Goal: Task Accomplishment & Management: Complete application form

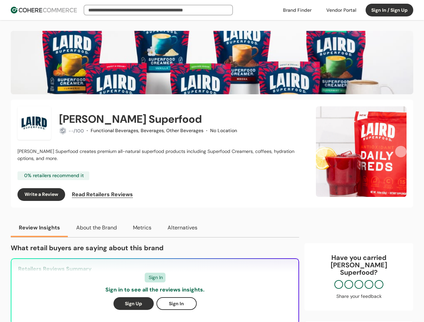
click at [212, 161] on div "[PERSON_NAME] Superfood creates premium all-natural superfood products includin…" at bounding box center [162, 155] width 290 height 14
click at [341, 10] on div at bounding box center [341, 10] width 38 height 10
click at [390, 10] on div "Insights That Drive Success From trusted reviews to powerful sourcing tools, we…" at bounding box center [212, 161] width 424 height 322
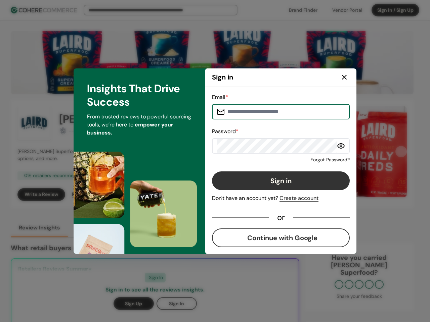
click at [287, 195] on div "Create account" at bounding box center [298, 198] width 39 height 8
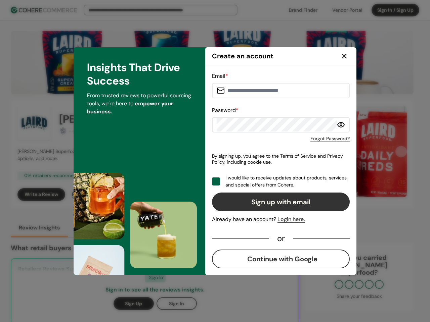
click at [302, 195] on button "Sign up with email" at bounding box center [281, 202] width 138 height 19
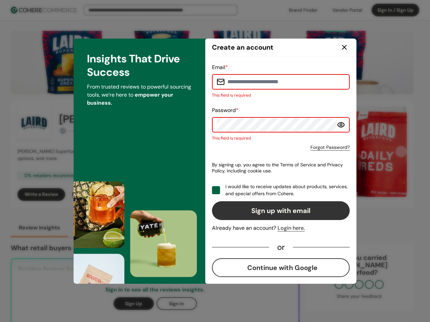
click at [322, 152] on div "Email * This field is required Password * This field is required Forgot Passwor…" at bounding box center [281, 170] width 138 height 214
